Goal: Check status: Check status

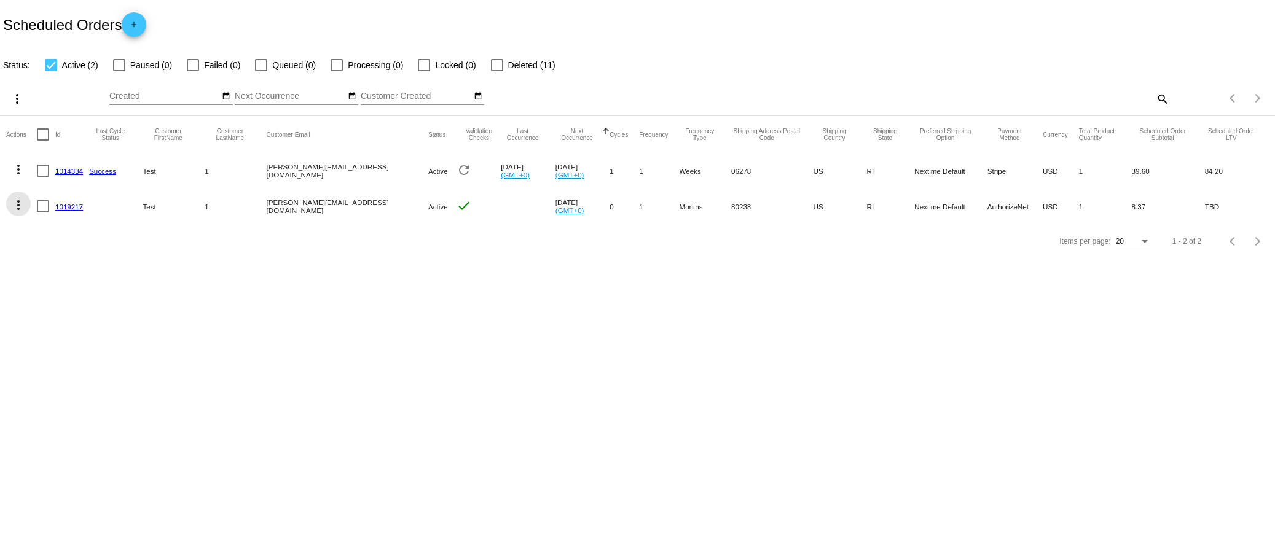
click at [17, 205] on mat-icon "more_vert" at bounding box center [18, 205] width 15 height 15
click at [106, 298] on button "cached Process Now" at bounding box center [67, 294] width 122 height 29
click at [61, 209] on link "1019217" at bounding box center [69, 207] width 28 height 8
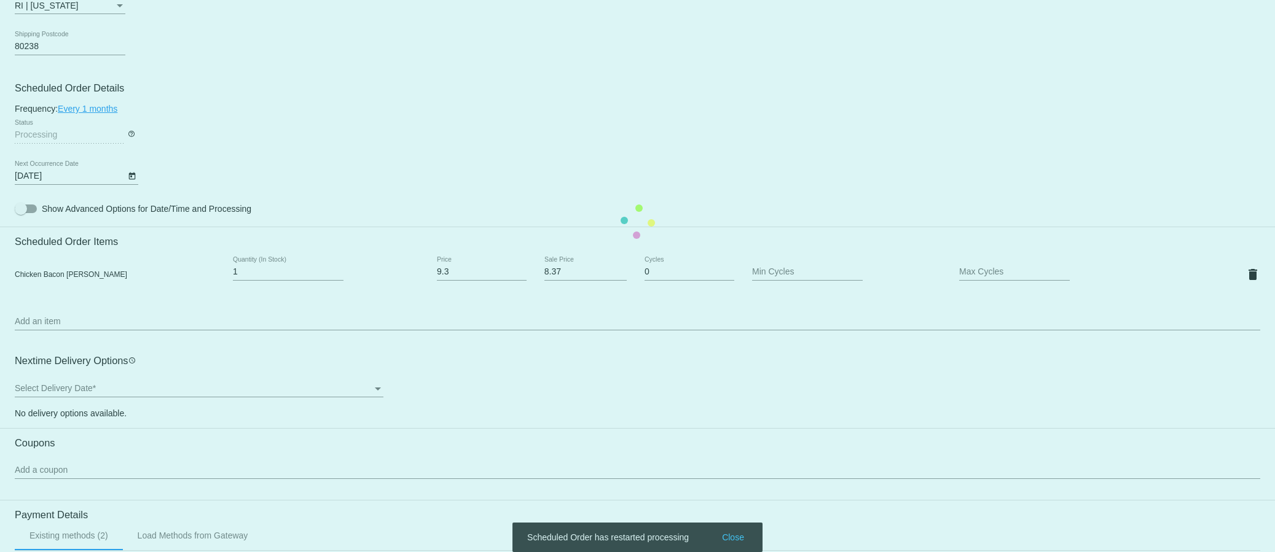
scroll to position [615, 0]
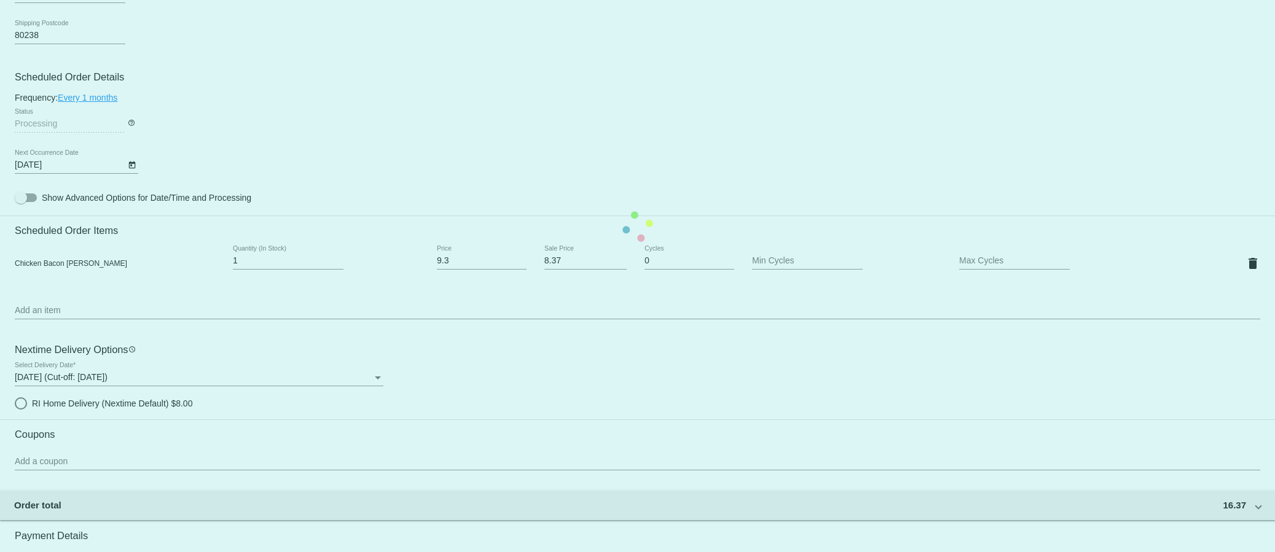
radio input "true"
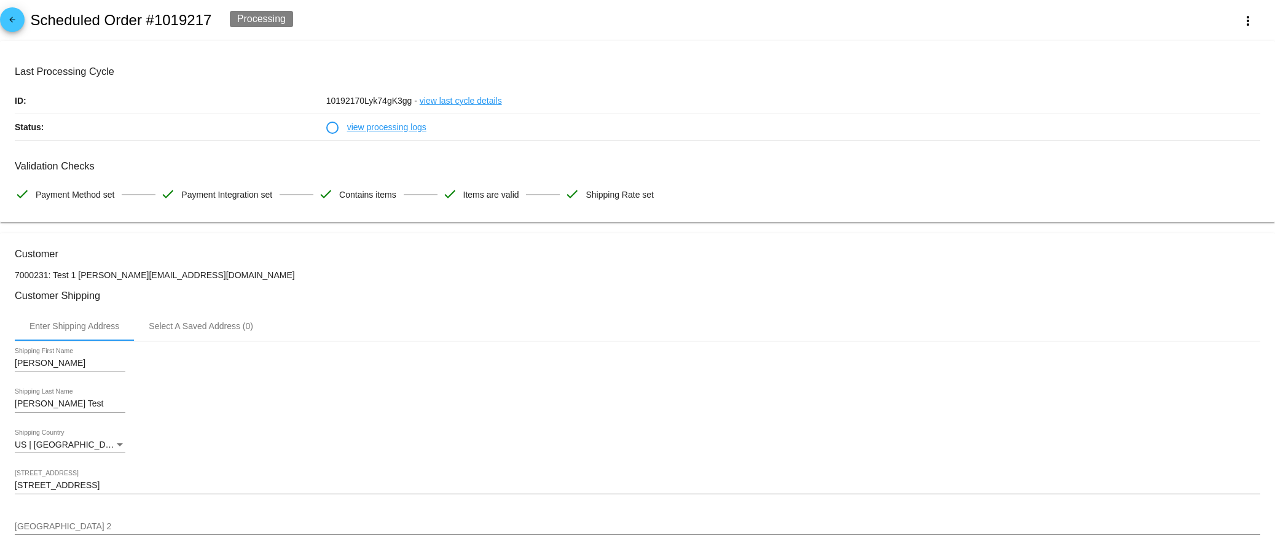
scroll to position [0, 0]
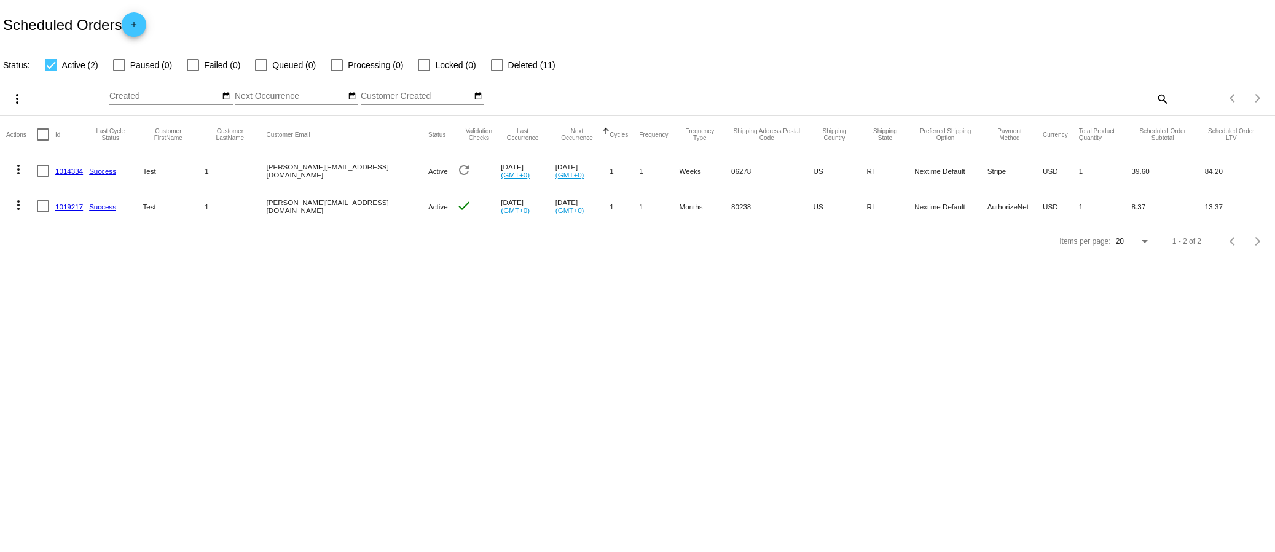
click at [69, 206] on link "1019217" at bounding box center [69, 207] width 28 height 8
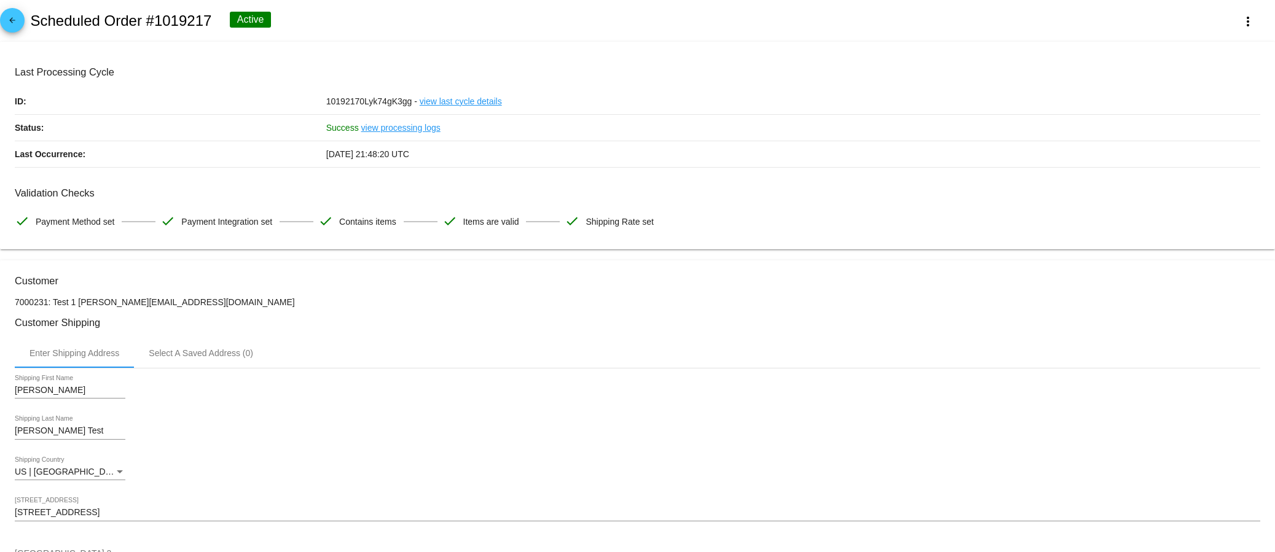
click at [449, 95] on link "view last cycle details" at bounding box center [461, 101] width 82 height 26
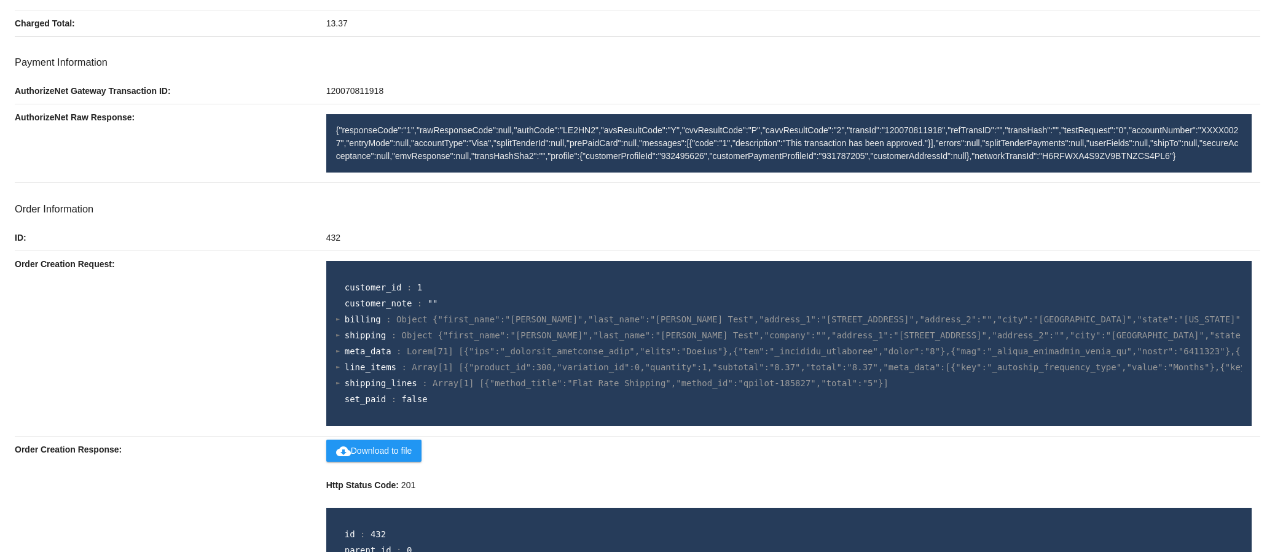
scroll to position [391, 0]
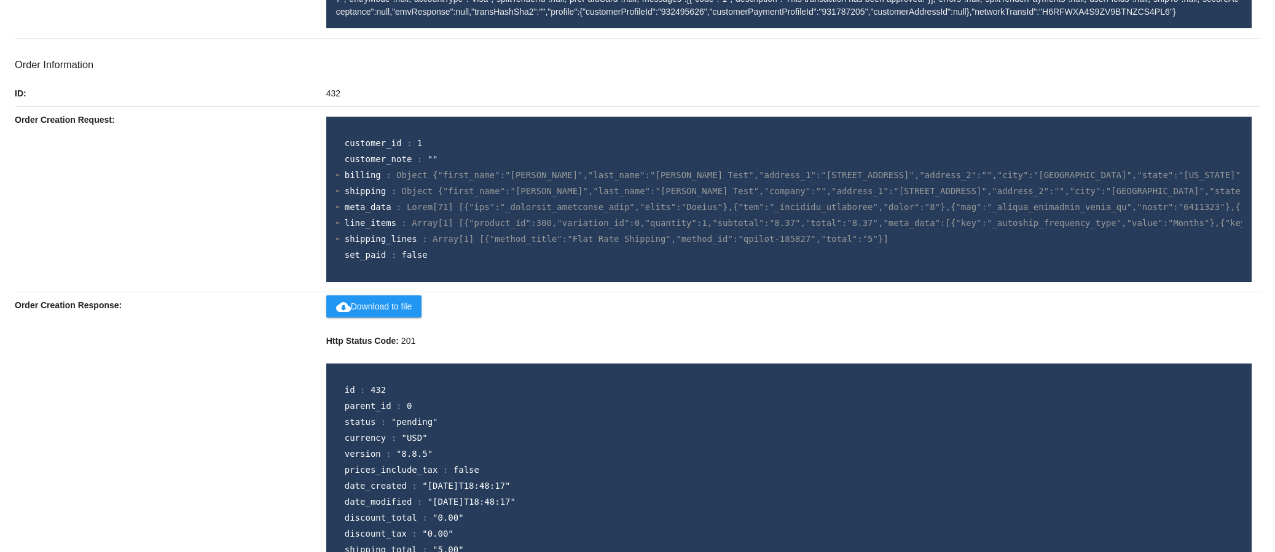
click at [336, 224] on div at bounding box center [338, 223] width 4 height 8
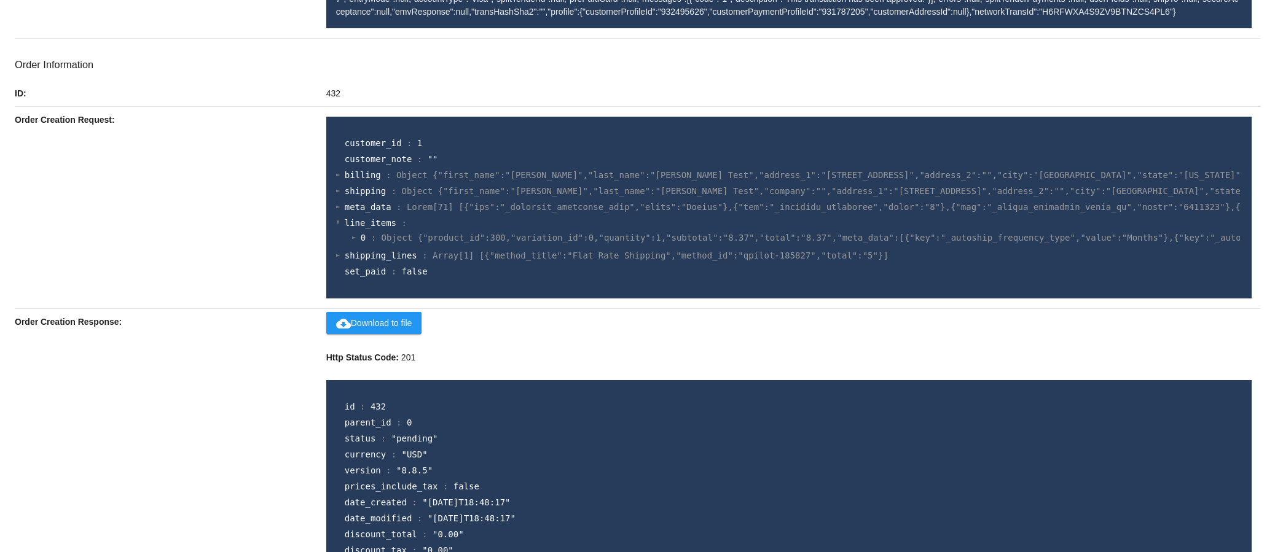
click at [352, 237] on div at bounding box center [354, 238] width 4 height 8
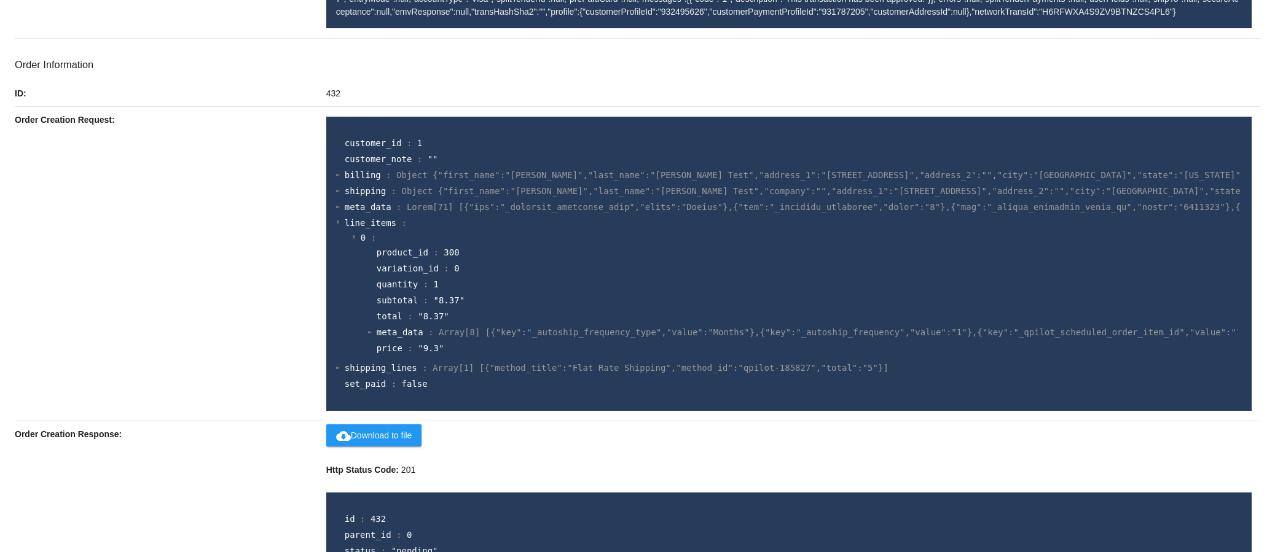
click at [365, 329] on section "0 : product_id : 300 variation_id : 0 quantity : 1 subtotal : "8.37" total : "8…" at bounding box center [800, 294] width 881 height 128
click at [368, 334] on div at bounding box center [370, 332] width 4 height 8
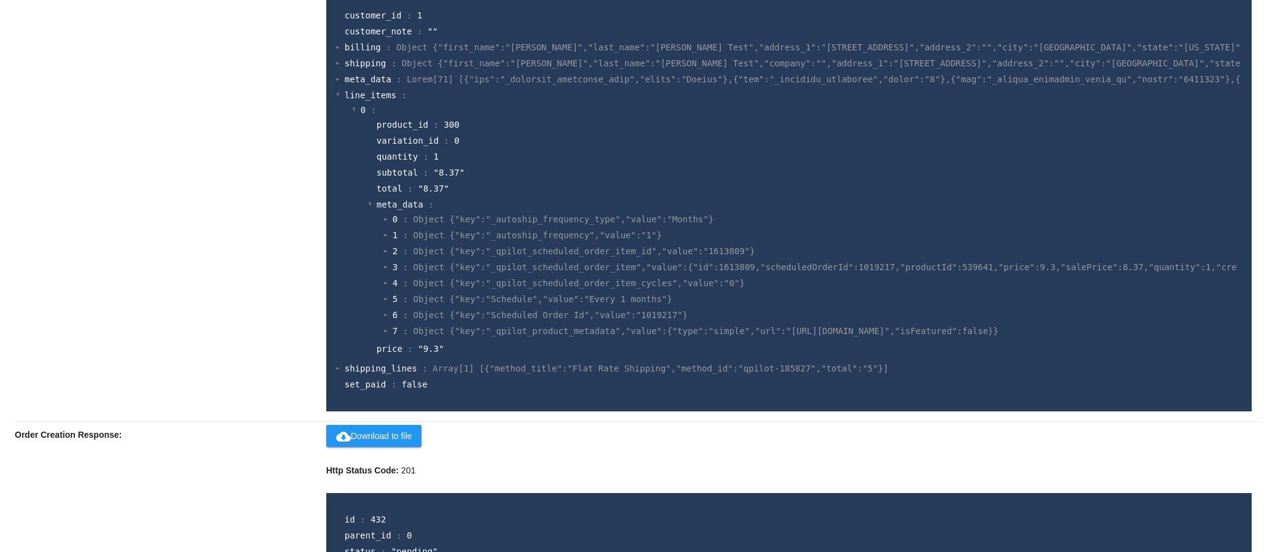
scroll to position [559, 0]
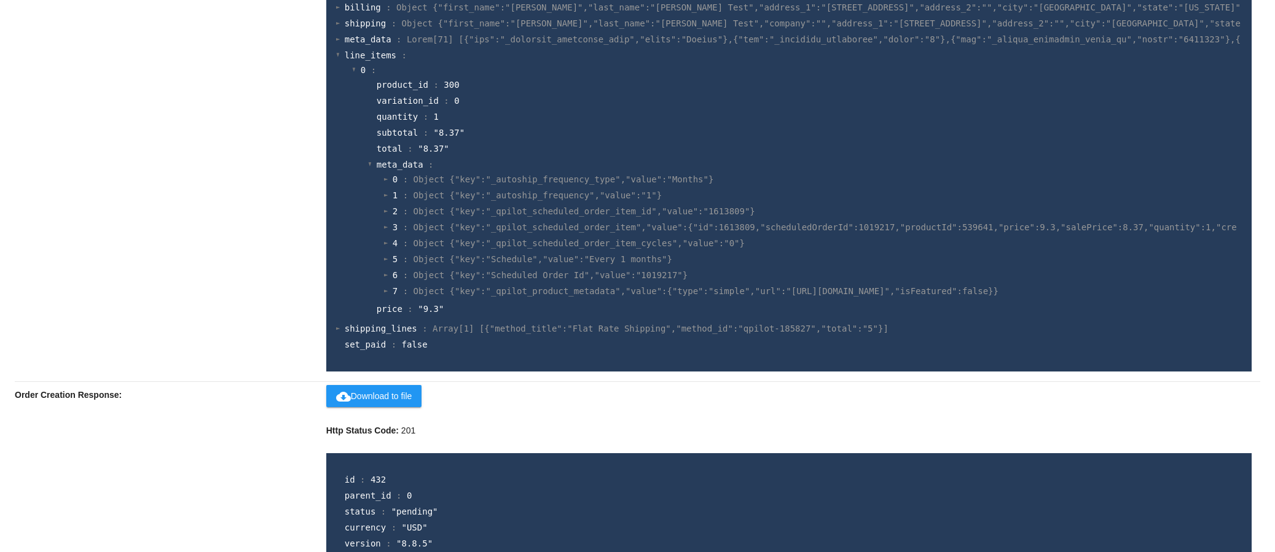
click at [336, 326] on div at bounding box center [338, 328] width 4 height 8
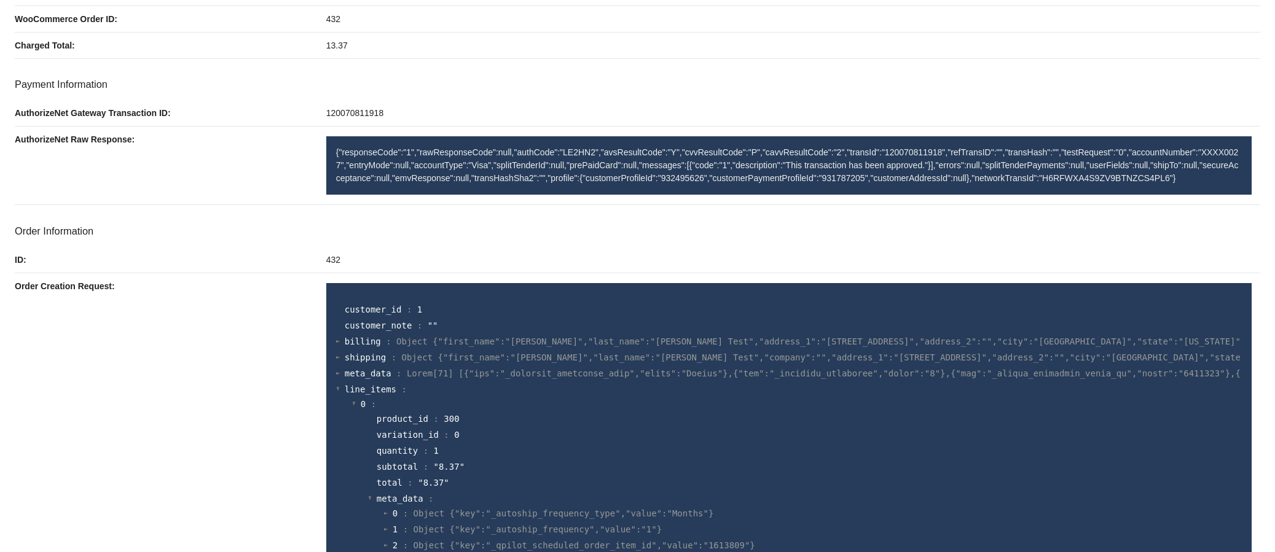
scroll to position [111, 0]
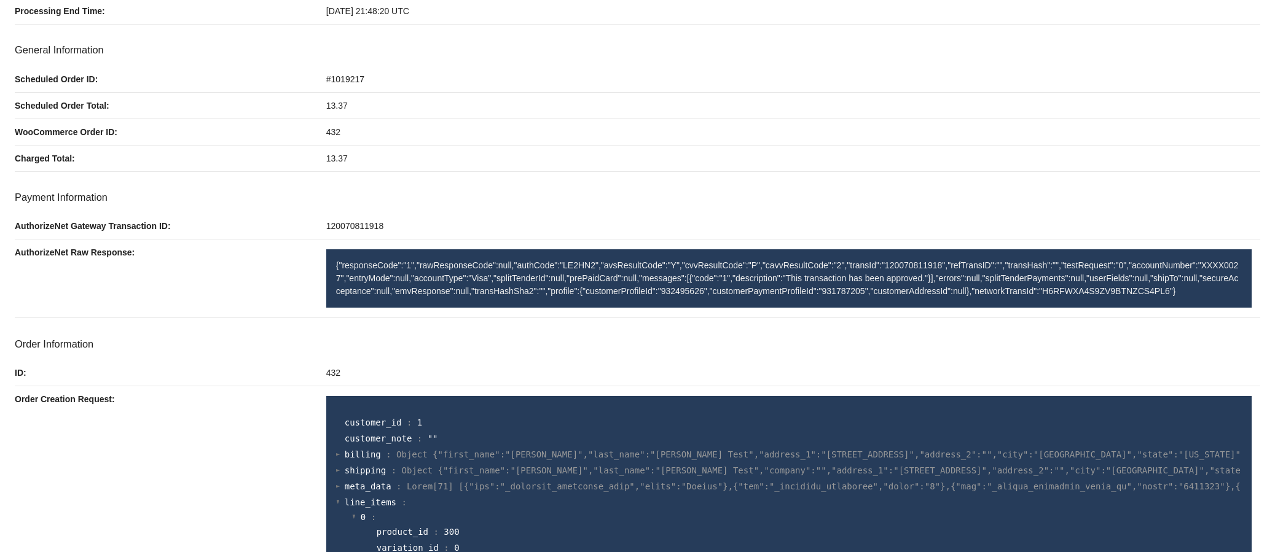
click at [580, 222] on div "120070811918" at bounding box center [793, 226] width 934 height 26
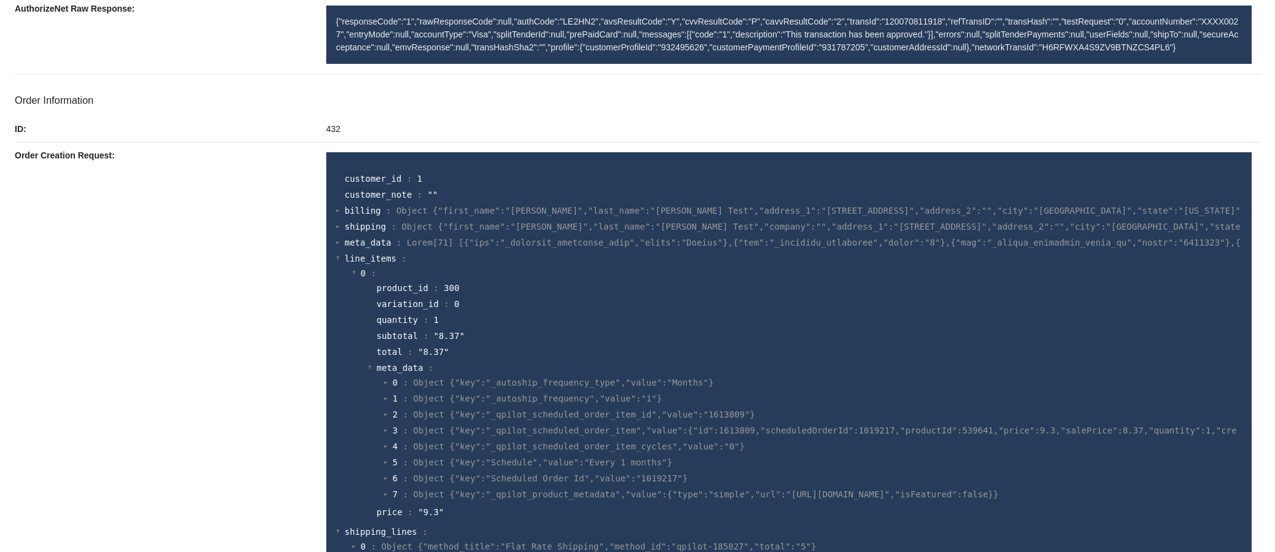
scroll to position [391, 0]
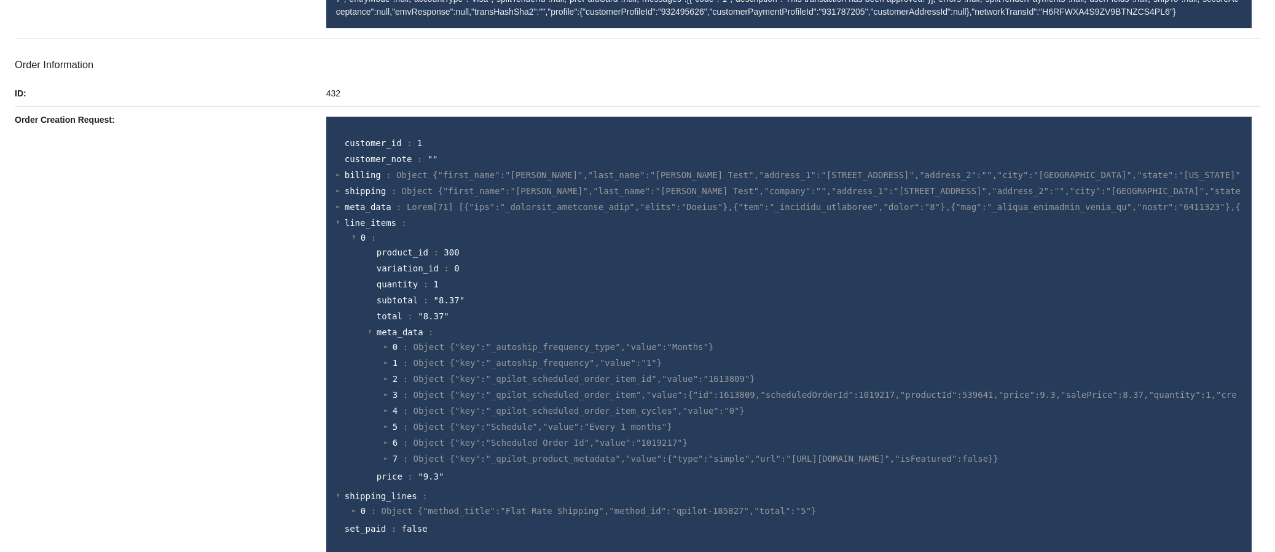
click at [336, 191] on div at bounding box center [338, 191] width 4 height 8
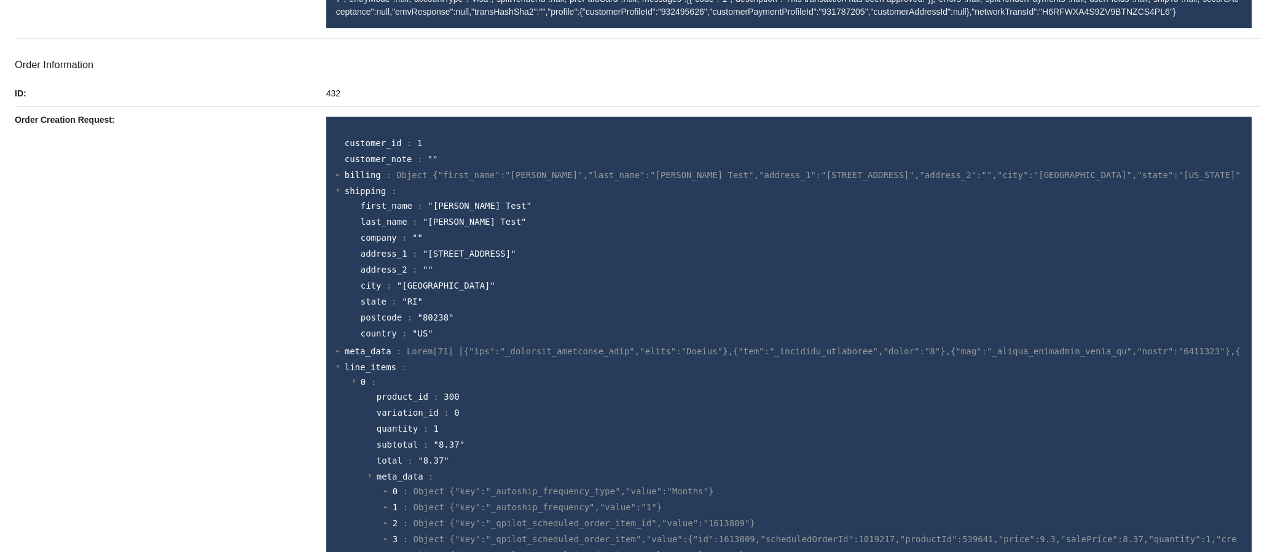
click at [336, 191] on div at bounding box center [338, 191] width 4 height 8
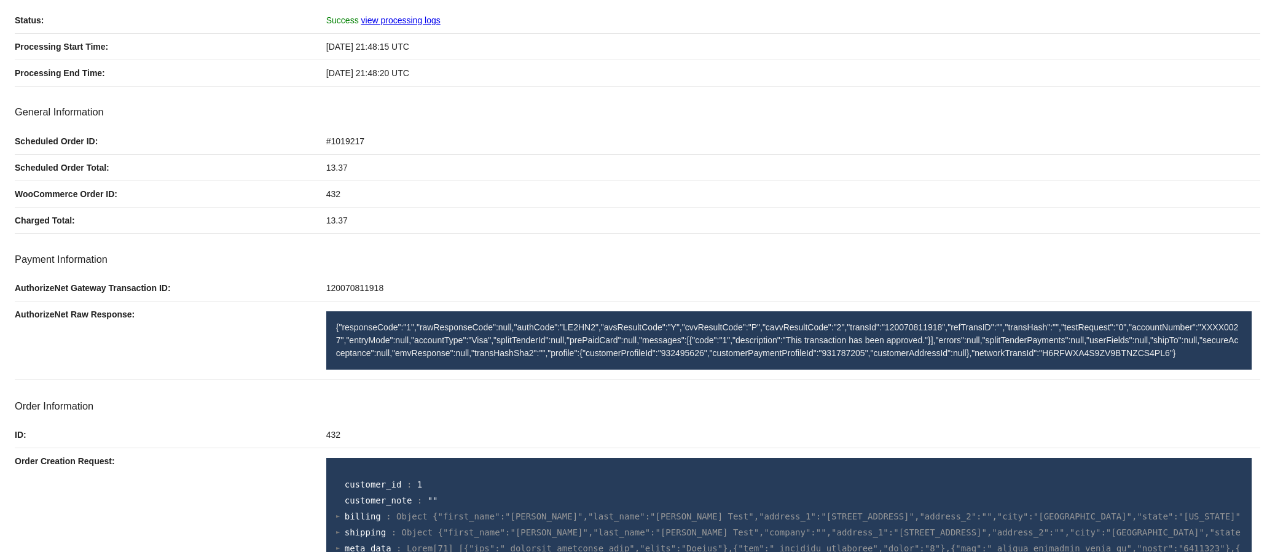
scroll to position [0, 0]
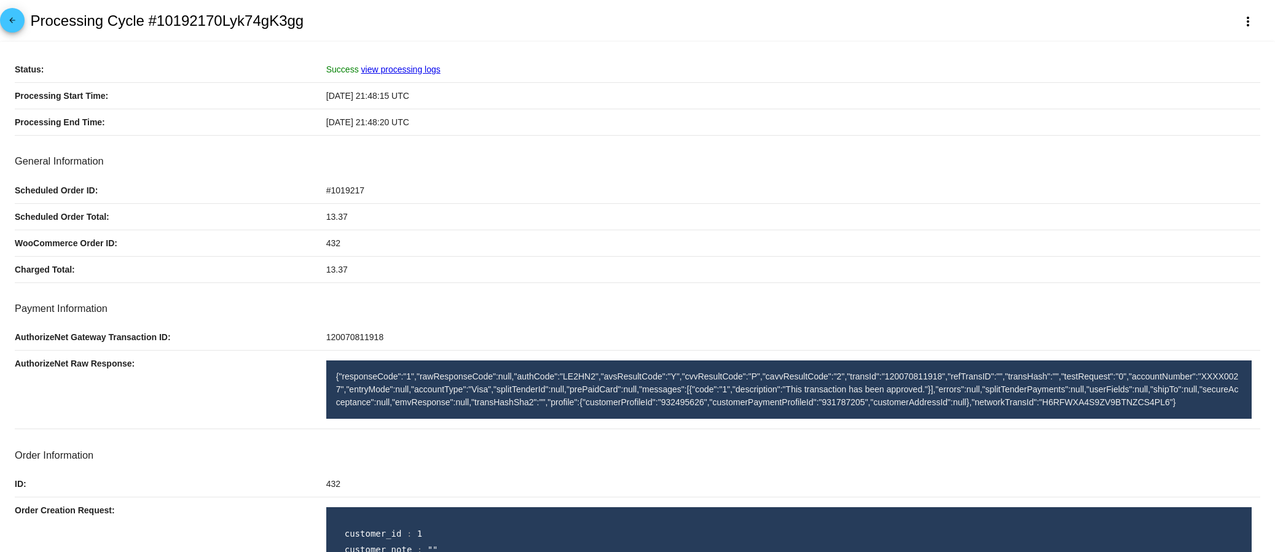
click at [5, 26] on mat-icon "arrow_back" at bounding box center [12, 23] width 15 height 15
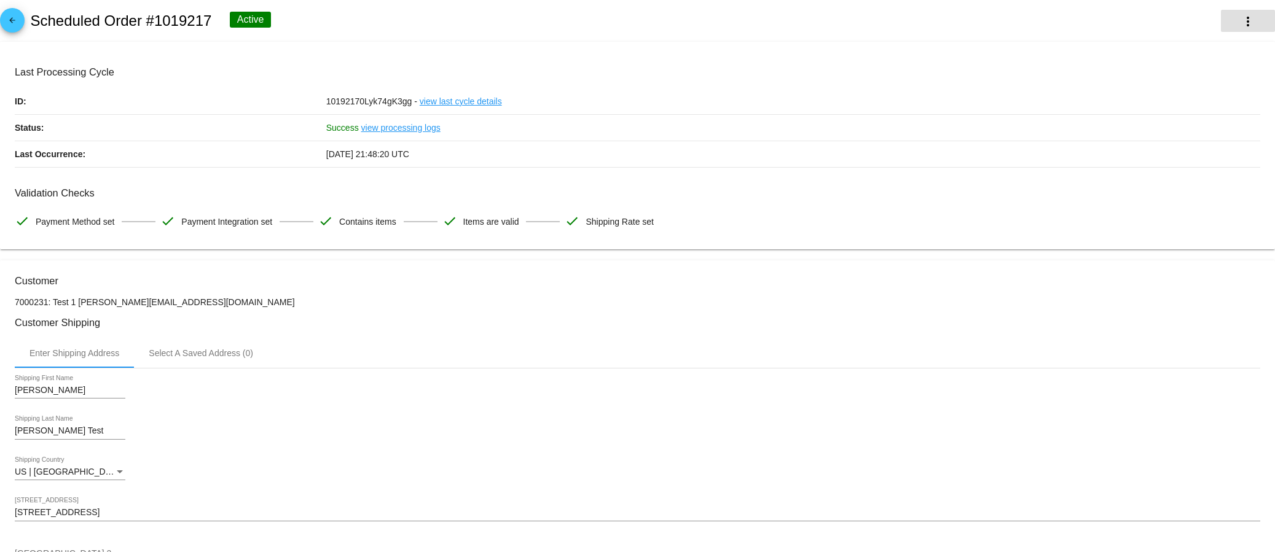
click at [1227, 18] on button "more_vert" at bounding box center [1248, 21] width 54 height 22
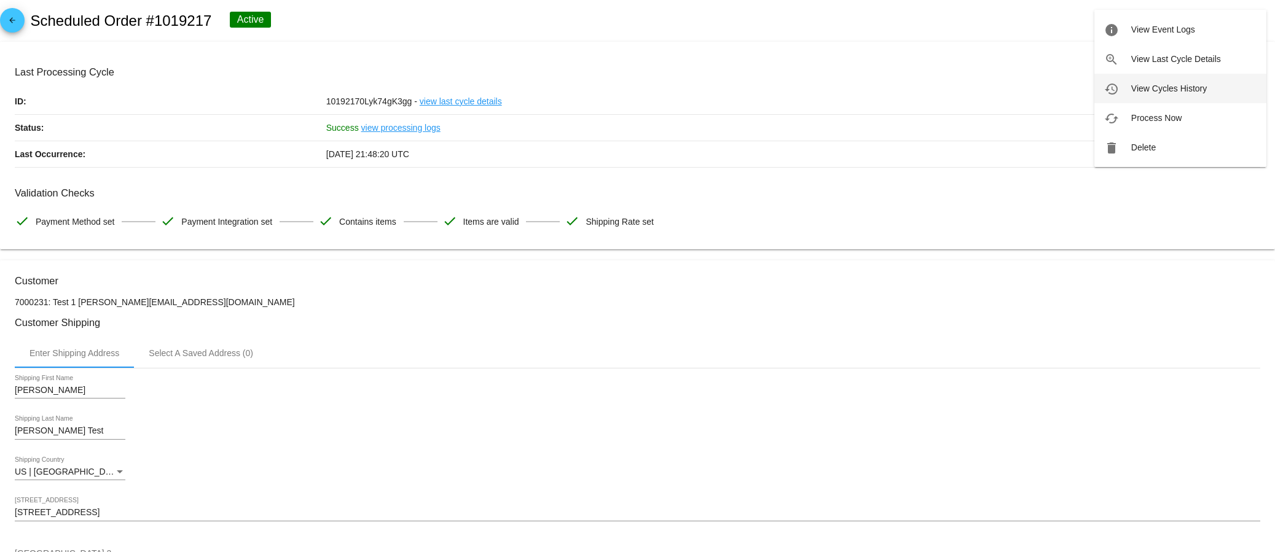
click at [1179, 90] on span "View Cycles History" at bounding box center [1169, 89] width 76 height 10
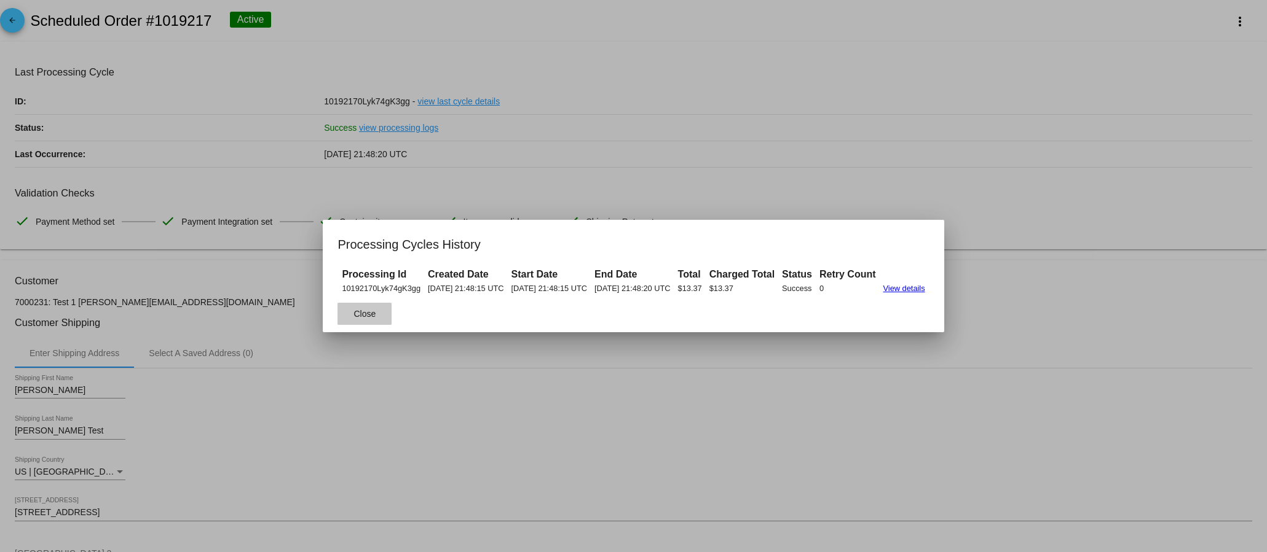
drag, startPoint x: 347, startPoint y: 311, endPoint x: 356, endPoint y: 304, distance: 11.4
click at [353, 310] on span "Close" at bounding box center [364, 314] width 22 height 10
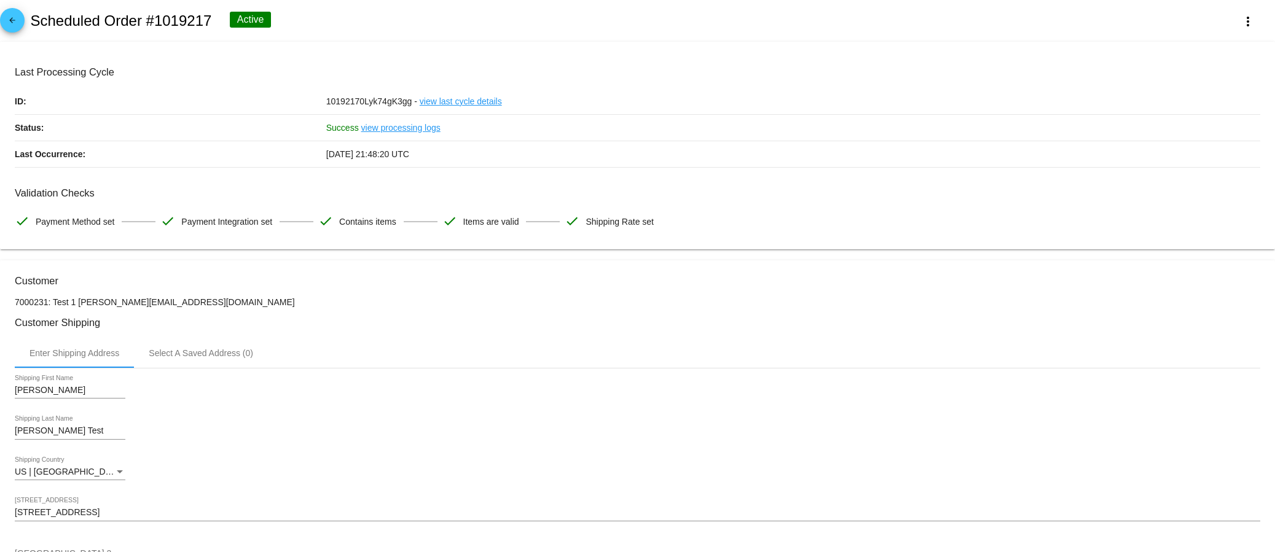
click at [451, 96] on link "view last cycle details" at bounding box center [461, 101] width 82 height 26
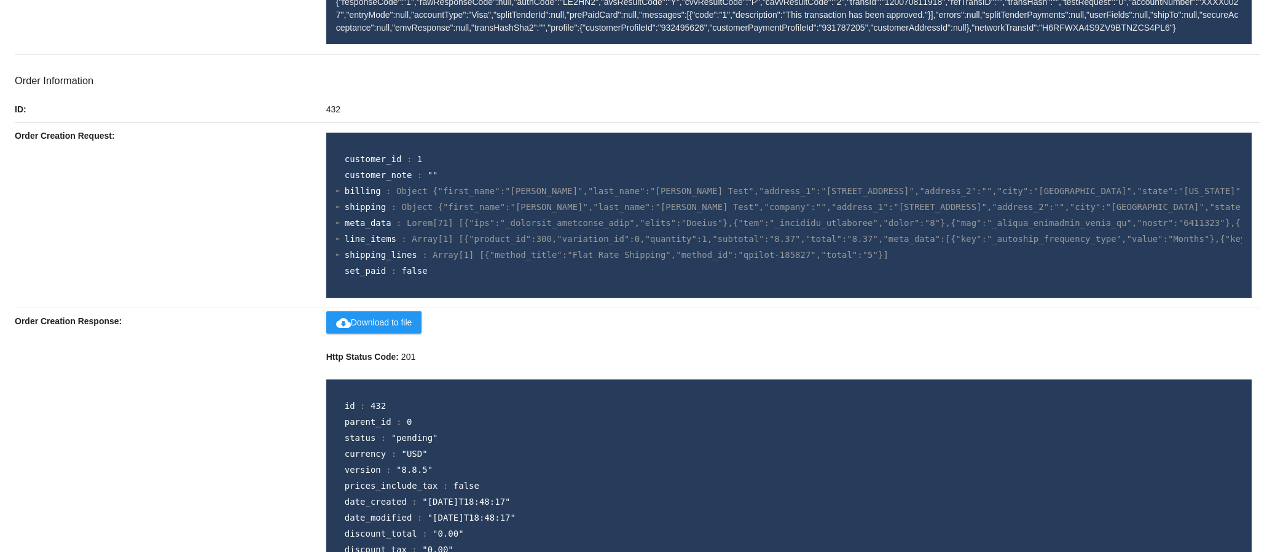
scroll to position [391, 0]
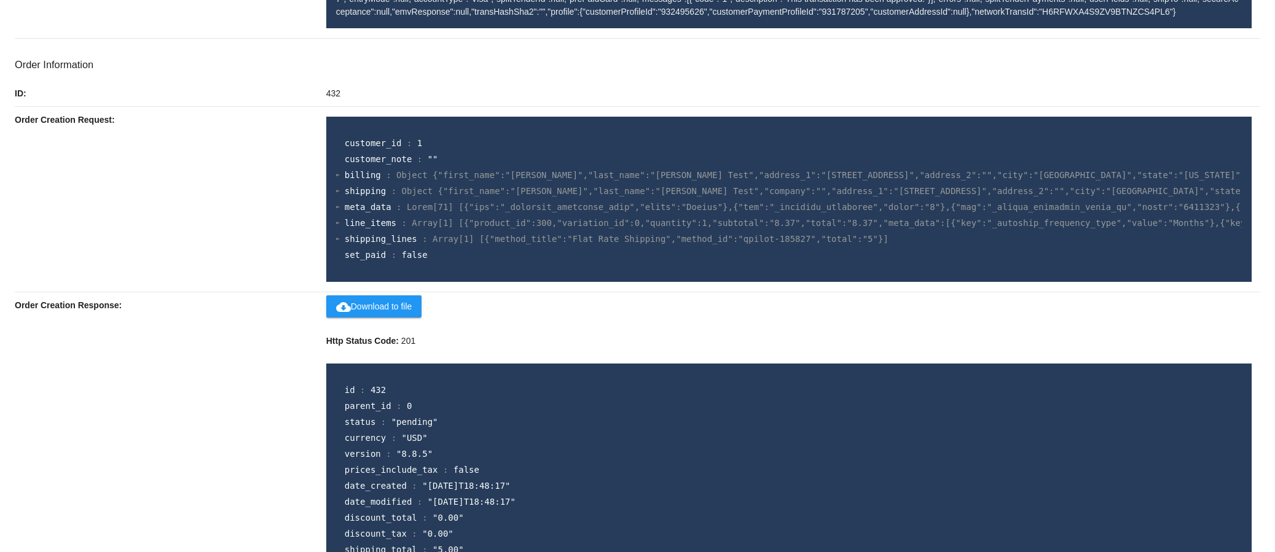
click at [332, 237] on div "customer_id : 1 customer_note : "" billing : Object {"first_name":"David Test",…" at bounding box center [789, 199] width 926 height 165
click at [337, 240] on div at bounding box center [338, 239] width 4 height 8
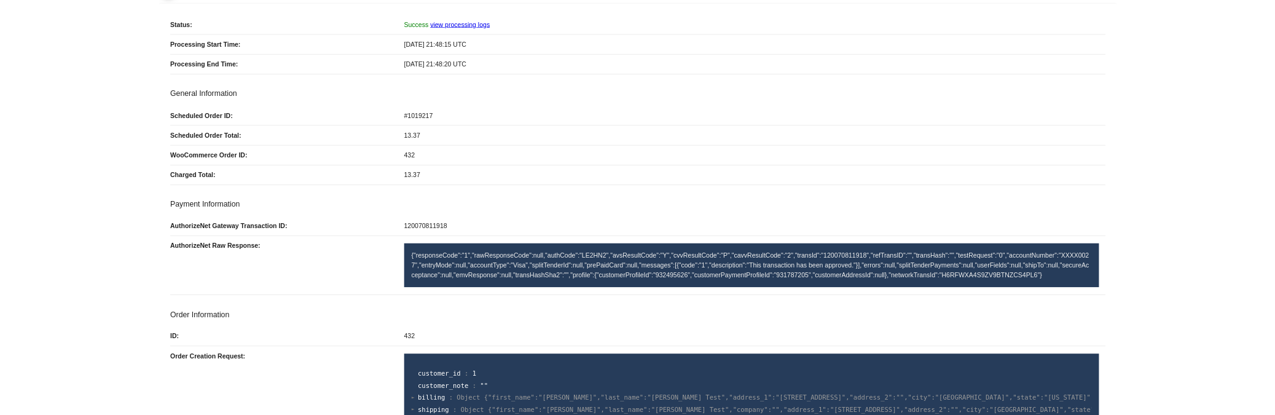
scroll to position [0, 0]
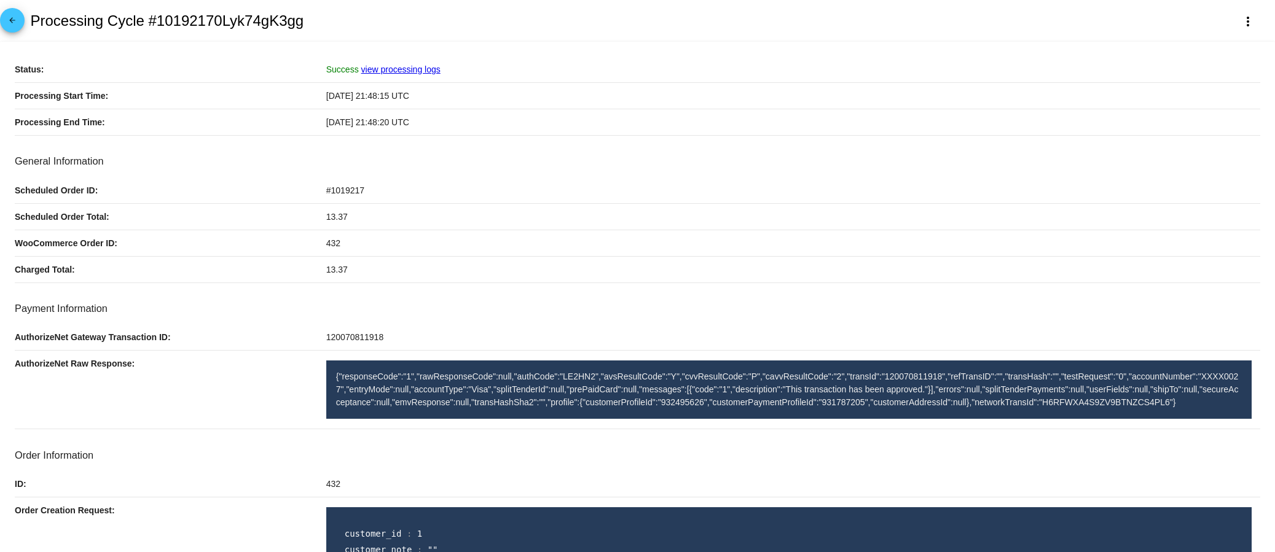
click at [3, 25] on link "arrow_back" at bounding box center [12, 20] width 25 height 25
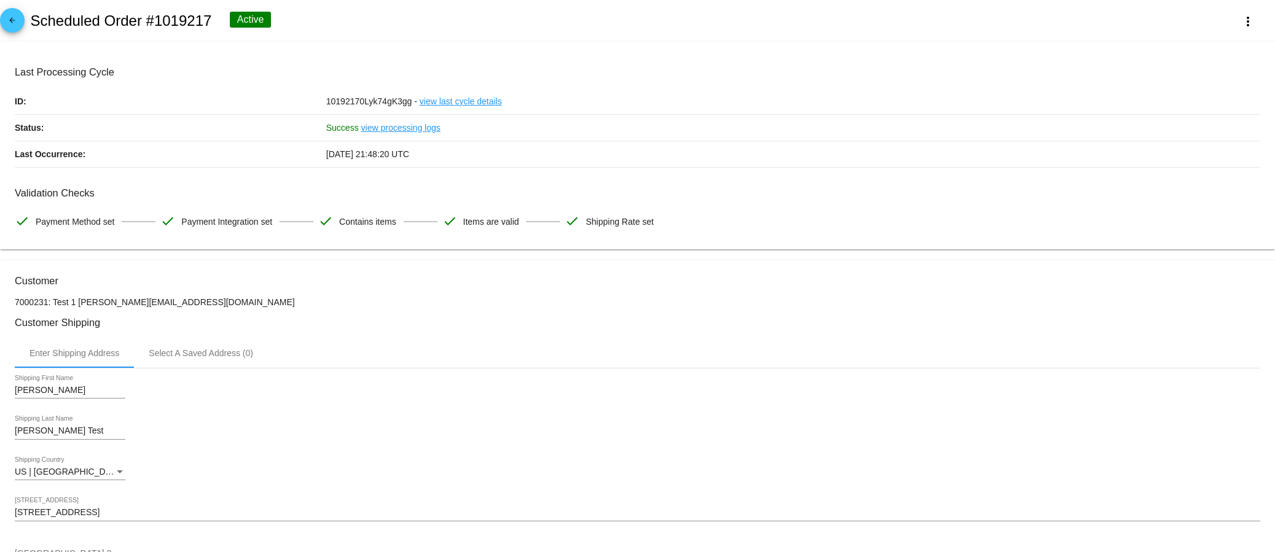
radio input "true"
drag, startPoint x: 219, startPoint y: 25, endPoint x: 31, endPoint y: 20, distance: 187.5
click at [31, 20] on div "arrow_back Scheduled Order #1019217 Active more_vert" at bounding box center [637, 21] width 1275 height 42
copy h2 "Scheduled Order #1019217"
